Goal: Task Accomplishment & Management: Use online tool/utility

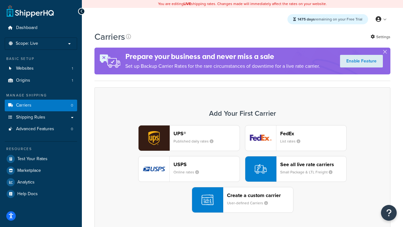
click at [242, 169] on div "UPS® Published daily rates FedEx List rates USPS Online rates See all live rate…" at bounding box center [242, 168] width 283 height 87
click at [313, 133] on header "FedEx" at bounding box center [313, 133] width 66 height 6
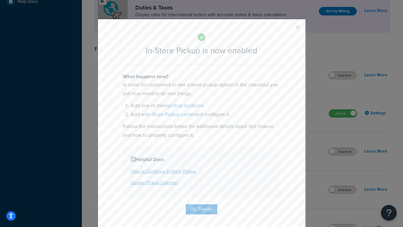
click at [288, 29] on button "button" at bounding box center [289, 30] width 2 height 2
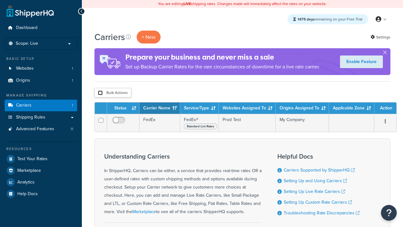
click at [100, 93] on input "checkbox" at bounding box center [100, 92] width 5 height 5
checkbox input "true"
click at [0, 0] on button "Delete" at bounding box center [0, 0] width 0 height 0
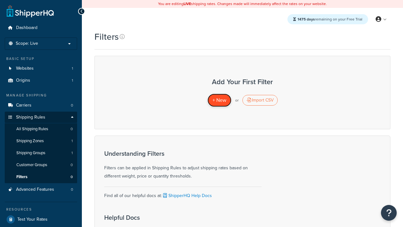
click at [219, 100] on span "+ New" at bounding box center [219, 99] width 14 height 7
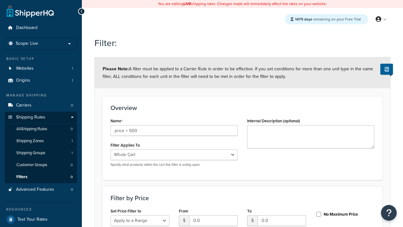
select select "range"
type input "price < 500"
type input "500"
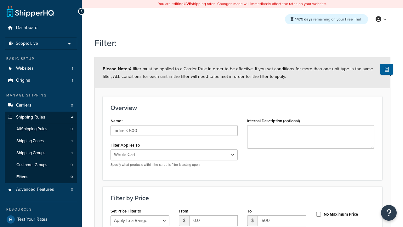
type input "500"
checkbox input "true"
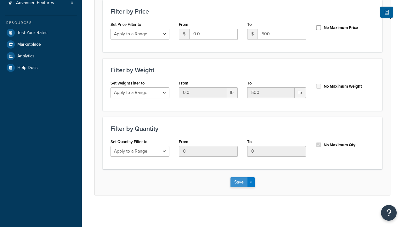
click at [239, 182] on button "Save" at bounding box center [238, 182] width 17 height 10
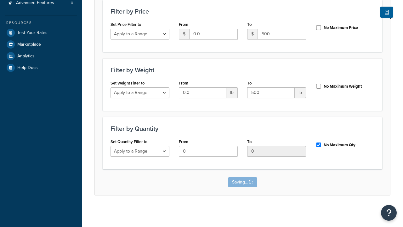
scroll to position [0, 0]
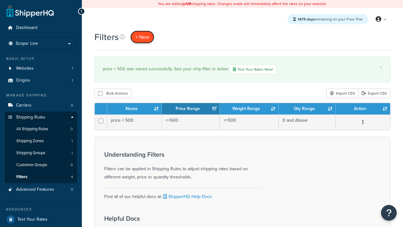
click at [142, 37] on span "+ New" at bounding box center [142, 36] width 14 height 7
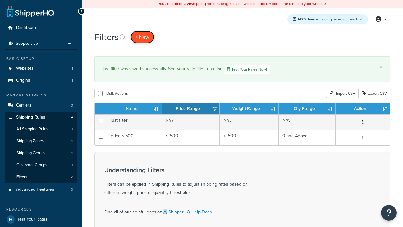
click at [142, 37] on span "+ New" at bounding box center [142, 36] width 14 height 7
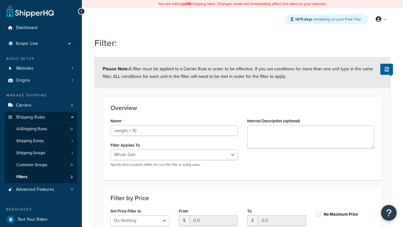
select select "range"
type input "weight < 10"
type input "10"
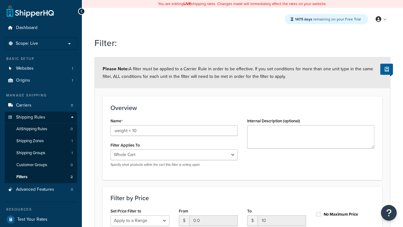
type input "10"
checkbox input "true"
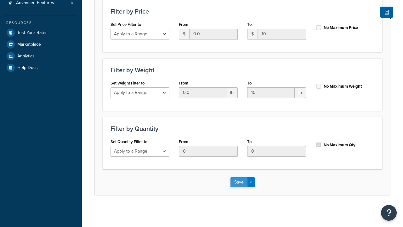
click at [239, 182] on button "Save" at bounding box center [238, 182] width 17 height 10
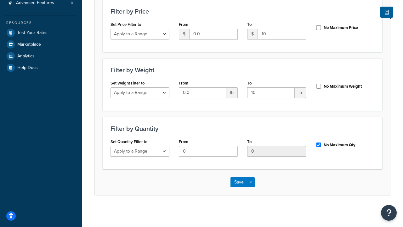
scroll to position [0, 0]
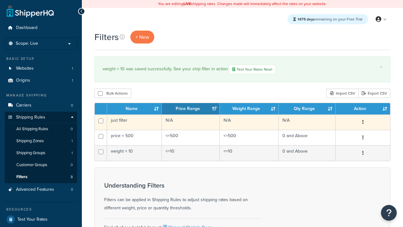
click at [363, 122] on icon "button" at bounding box center [362, 122] width 1 height 4
click at [0, 0] on link "Edit" at bounding box center [0, 0] width 0 height 0
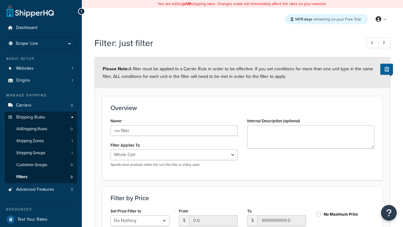
scroll to position [186, 0]
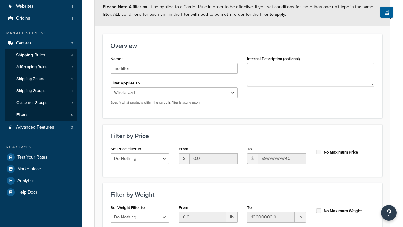
type input "no filter"
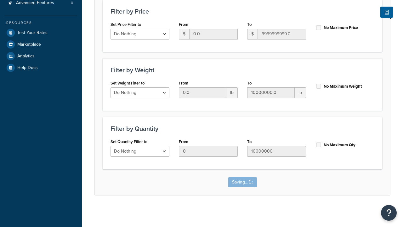
scroll to position [0, 0]
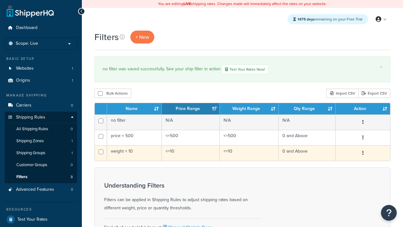
click at [363, 153] on icon "button" at bounding box center [362, 152] width 1 height 4
click at [0, 0] on link "Duplicate" at bounding box center [0, 0] width 0 height 0
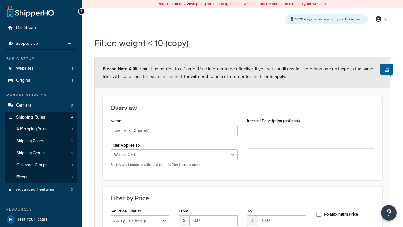
select select "range"
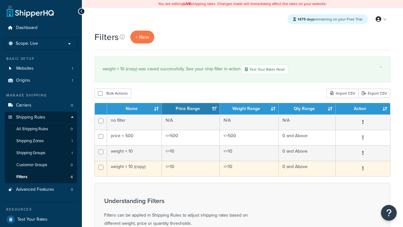
click at [363, 168] on icon "button" at bounding box center [362, 168] width 1 height 4
click at [0, 0] on link "Delete" at bounding box center [0, 0] width 0 height 0
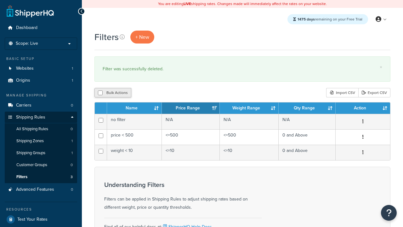
click at [113, 93] on button "Bulk Actions" at bounding box center [112, 92] width 37 height 9
checkbox input "true"
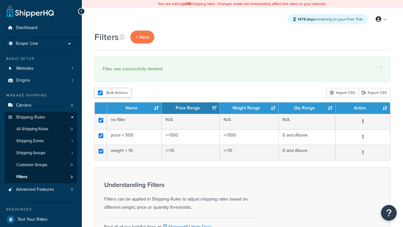
click at [0, 0] on button "Duplicate" at bounding box center [0, 0] width 0 height 0
